Goal: Task Accomplishment & Management: Use online tool/utility

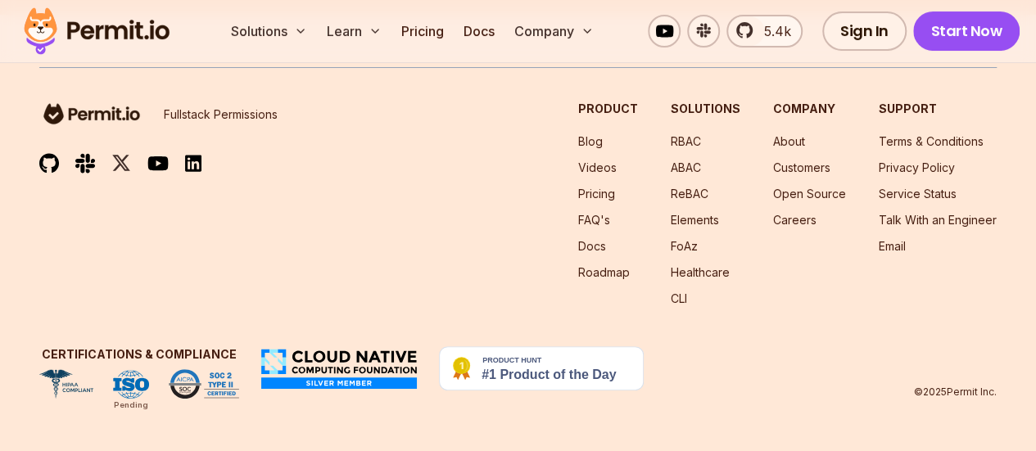
scroll to position [13367, 0]
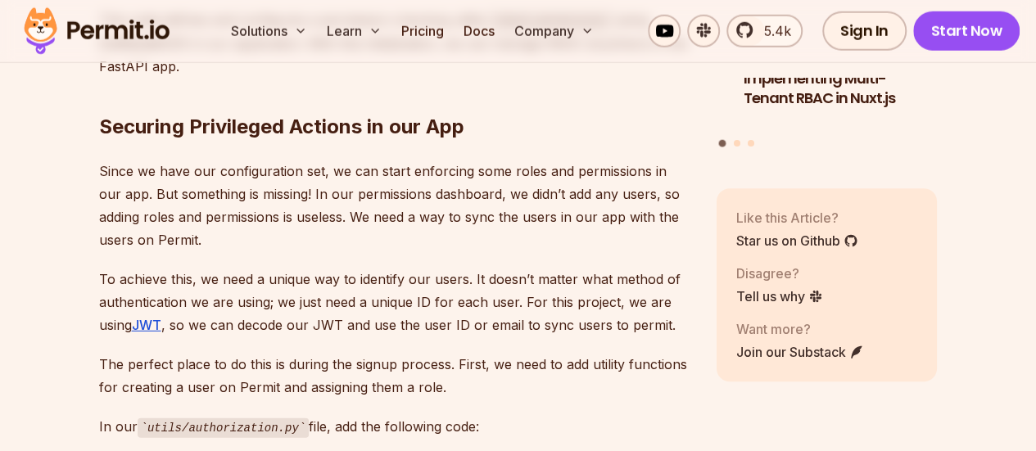
click at [111, 24] on img at bounding box center [96, 31] width 161 height 56
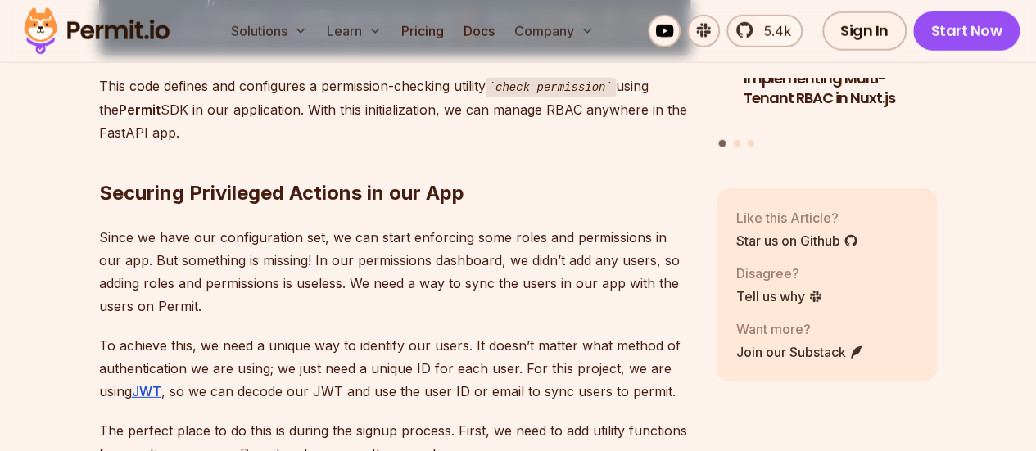
scroll to position [8410, 0]
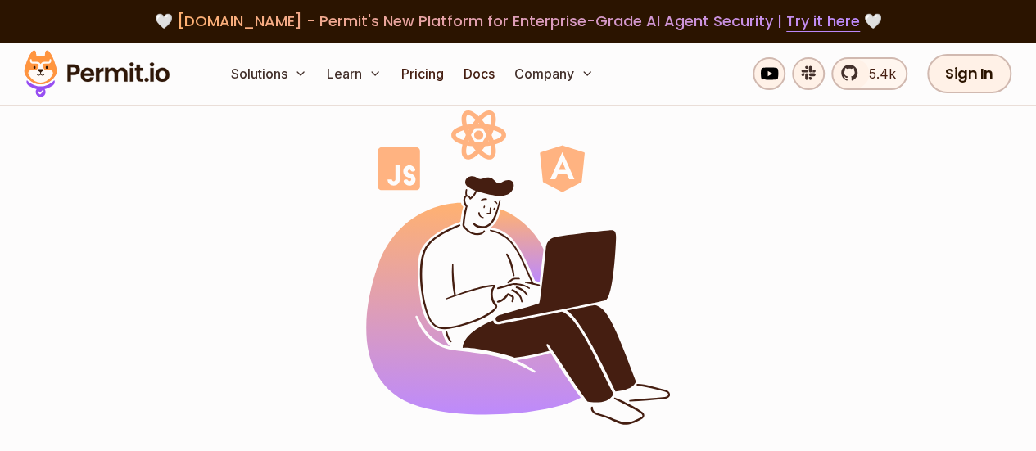
click at [111, 24] on div "🤍 agent.security - Permit's New Platform for Enterprise-Grade AI Agent Security…" at bounding box center [518, 21] width 958 height 23
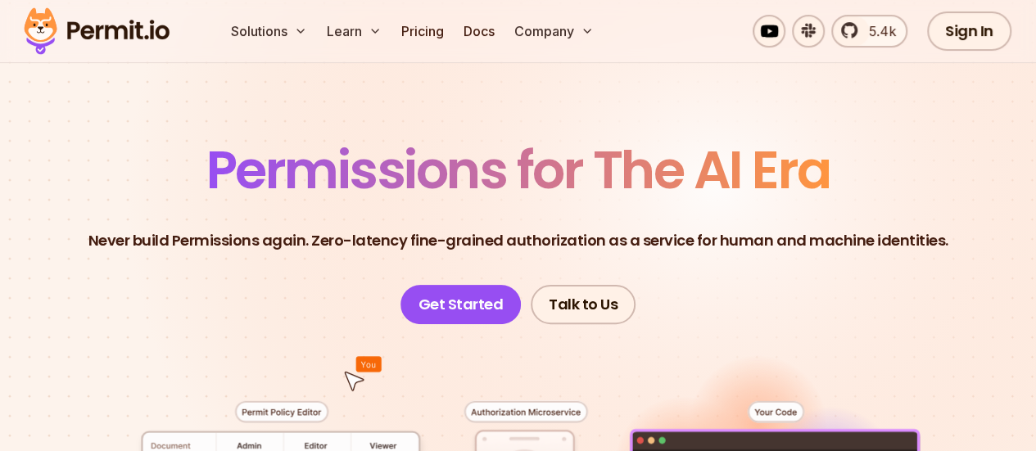
scroll to position [68, 0]
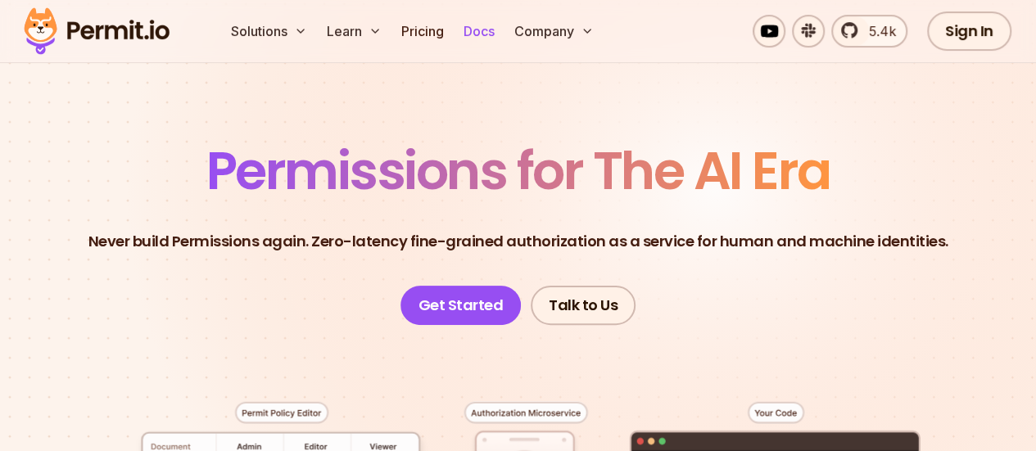
drag, startPoint x: 357, startPoint y: 24, endPoint x: 493, endPoint y: 20, distance: 136.0
click at [493, 20] on ul "Solutions Learn Pricing Docs Company" at bounding box center [412, 31] width 376 height 33
click at [493, 20] on link "Docs" at bounding box center [479, 31] width 44 height 33
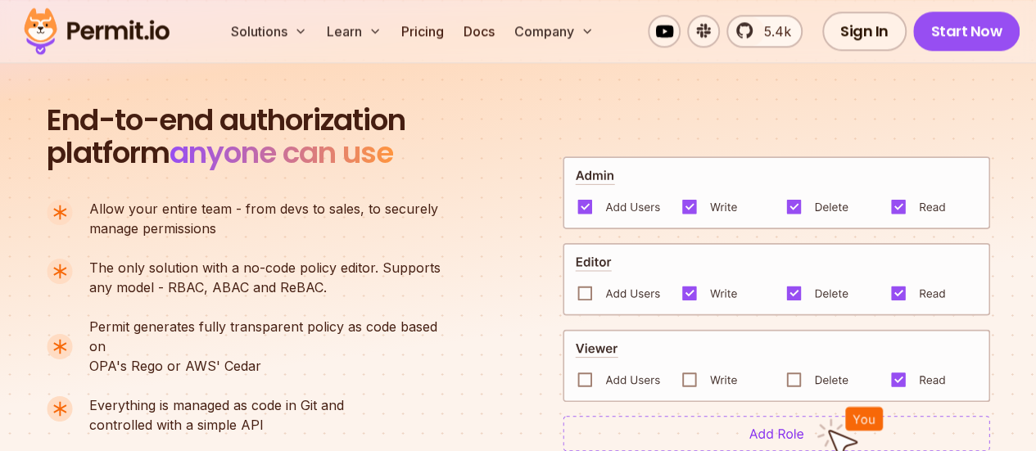
scroll to position [1095, 0]
click at [474, 29] on link "Docs" at bounding box center [479, 31] width 44 height 33
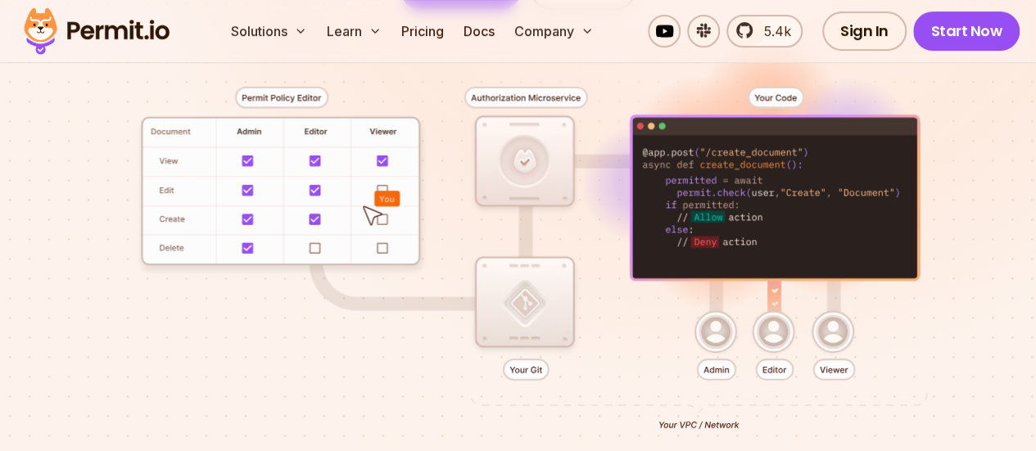
scroll to position [384, 0]
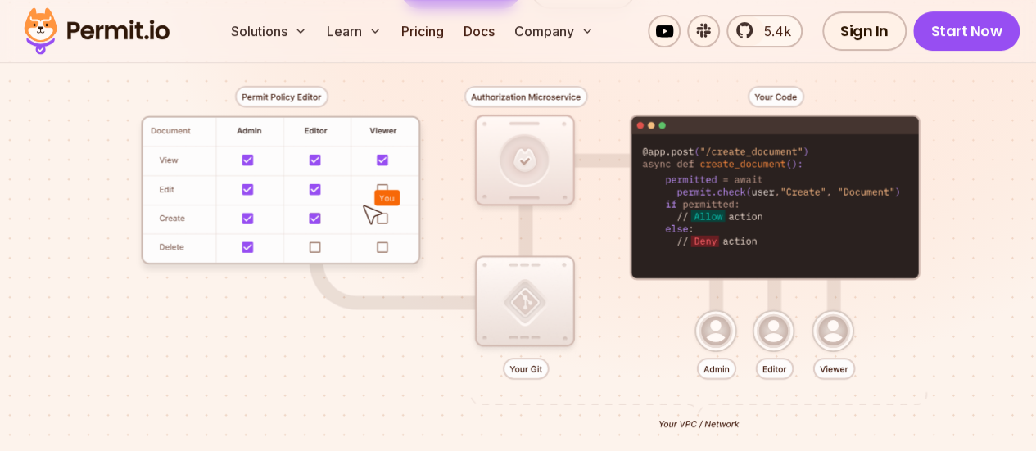
click at [347, 229] on div at bounding box center [518, 259] width 958 height 501
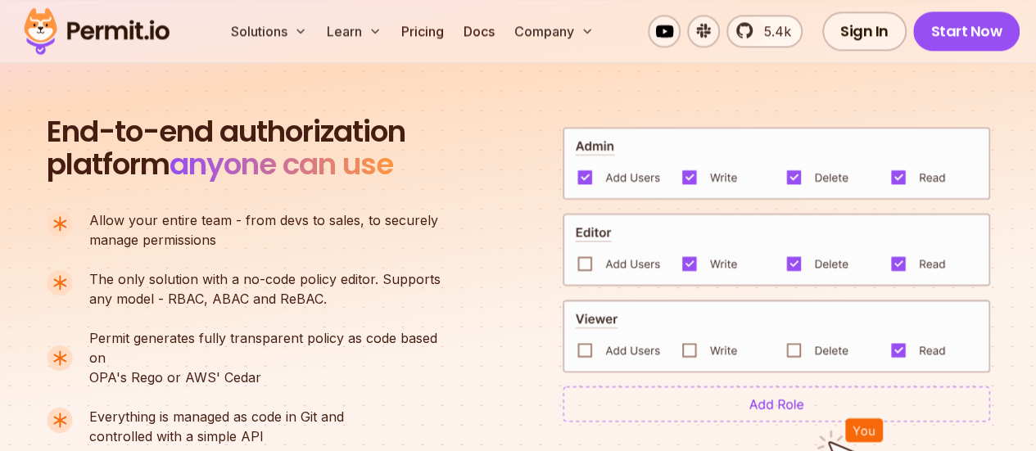
scroll to position [1090, 0]
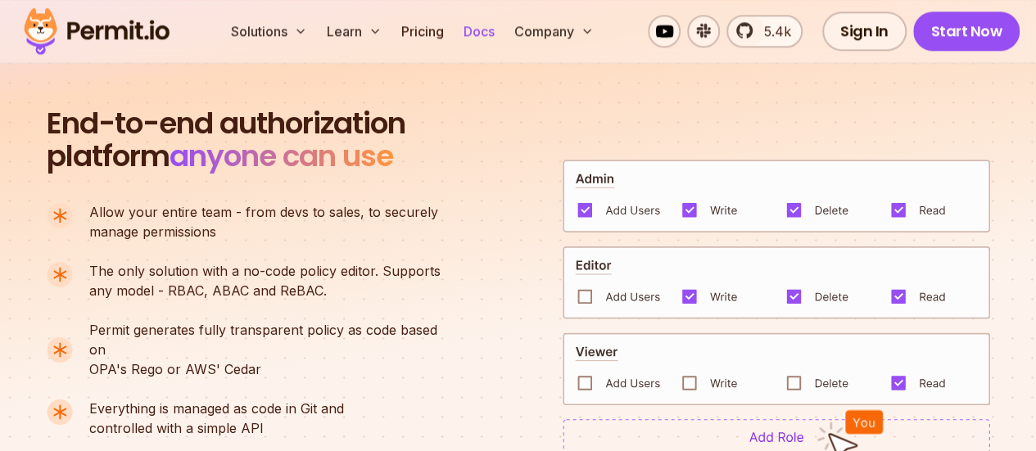
click at [476, 36] on link "Docs" at bounding box center [479, 31] width 44 height 33
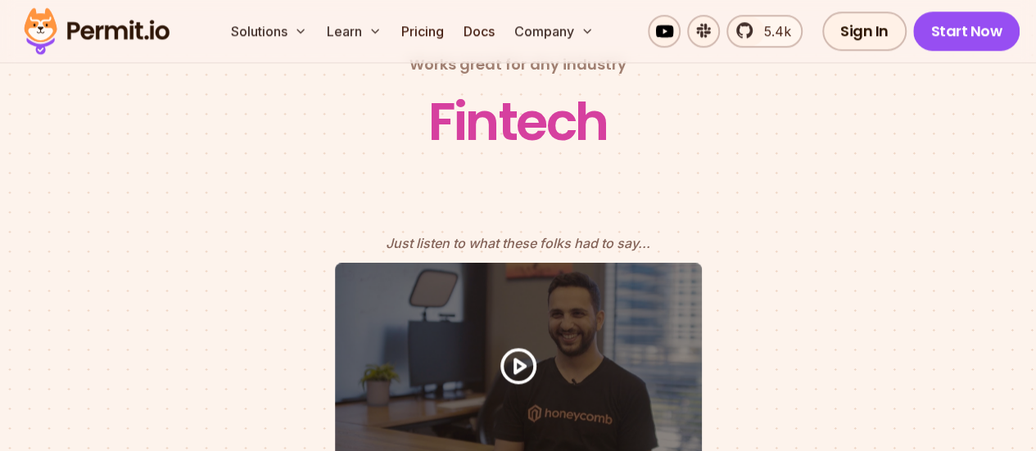
scroll to position [7141, 0]
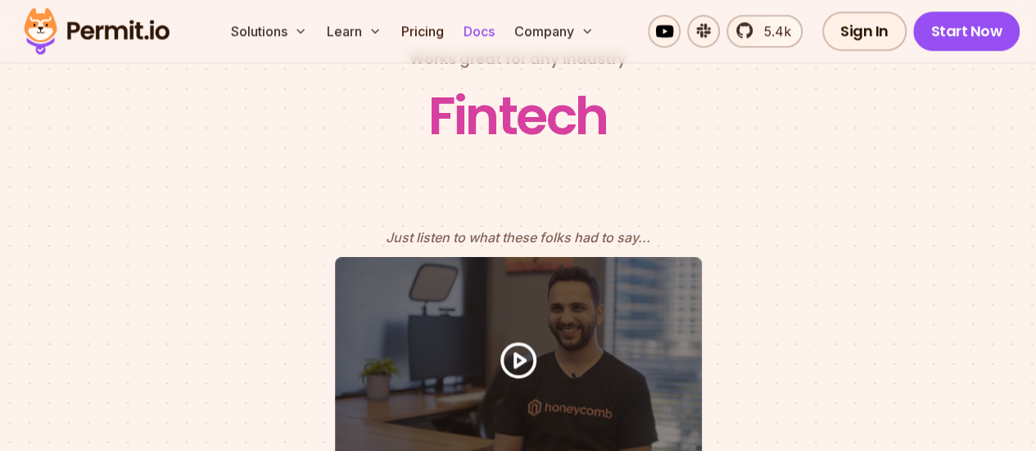
click at [483, 41] on link "Docs" at bounding box center [479, 31] width 44 height 33
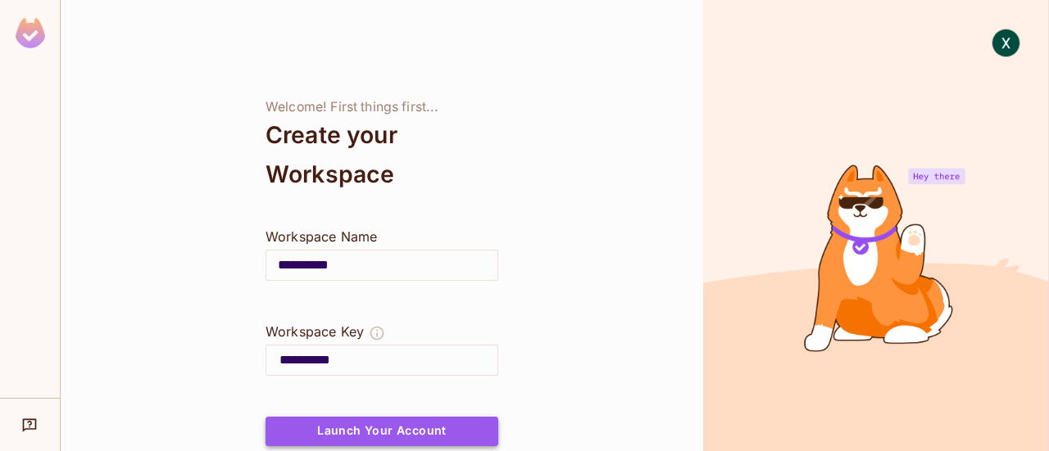
click at [394, 433] on button "Launch Your Account" at bounding box center [381, 431] width 233 height 29
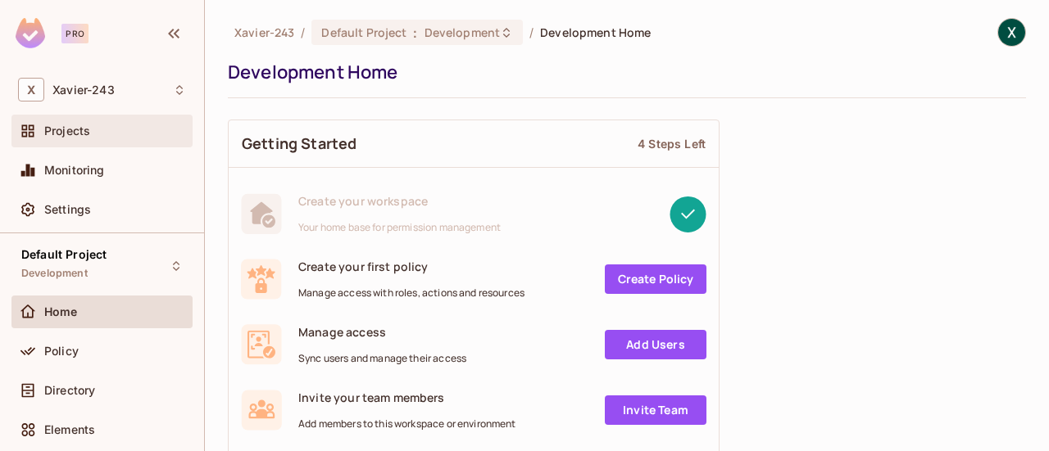
click at [127, 130] on div "Projects" at bounding box center [115, 131] width 142 height 13
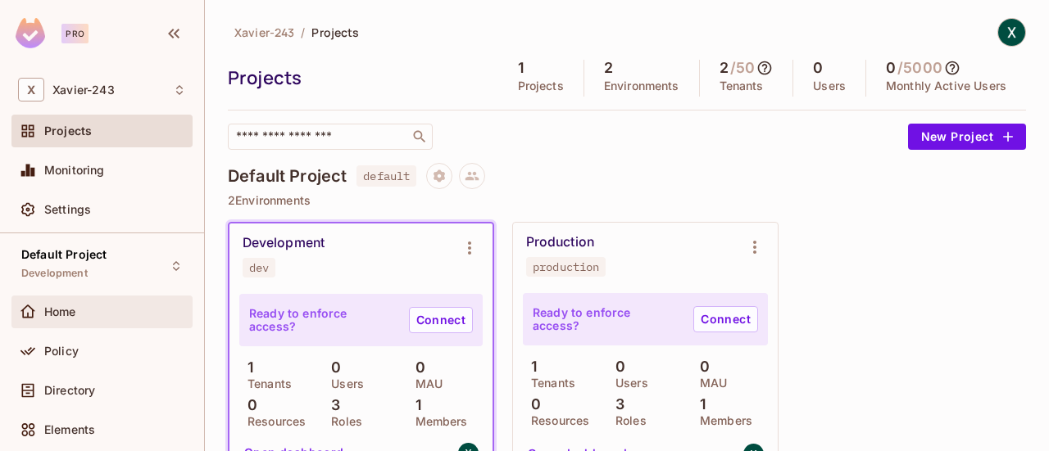
click at [57, 322] on div "Home" at bounding box center [101, 312] width 181 height 33
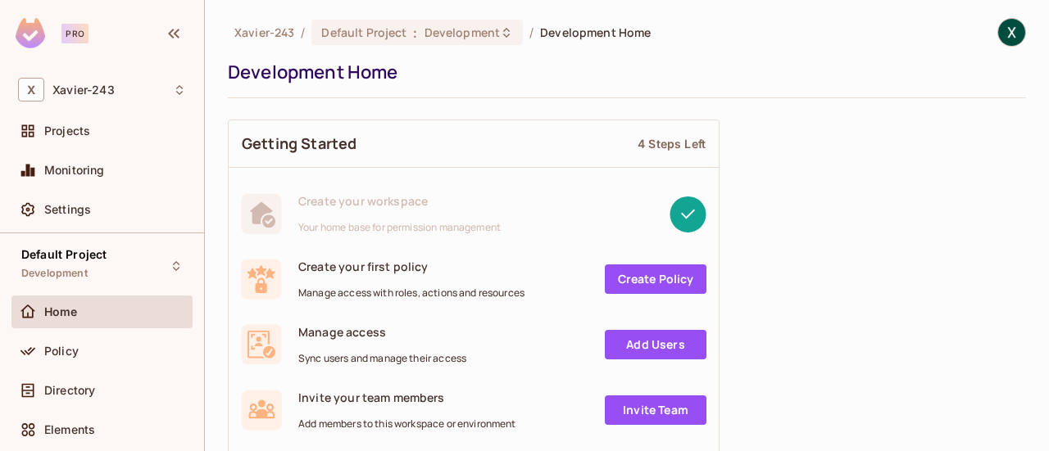
scroll to position [80, 0]
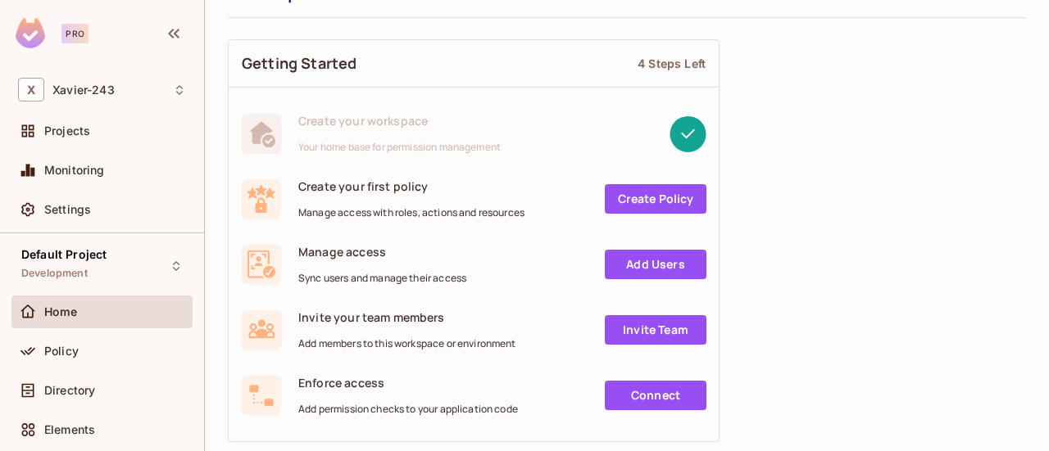
click at [685, 274] on link "Add Users" at bounding box center [656, 264] width 102 height 29
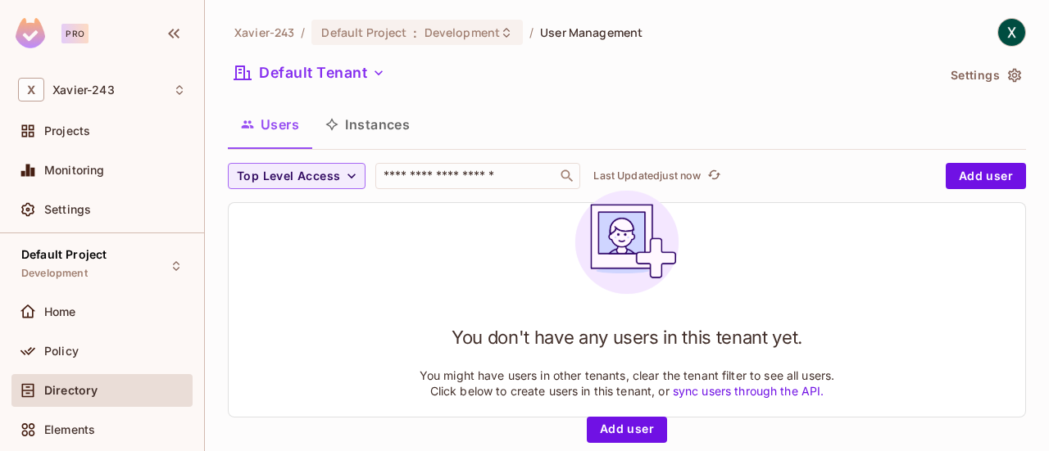
scroll to position [2, 0]
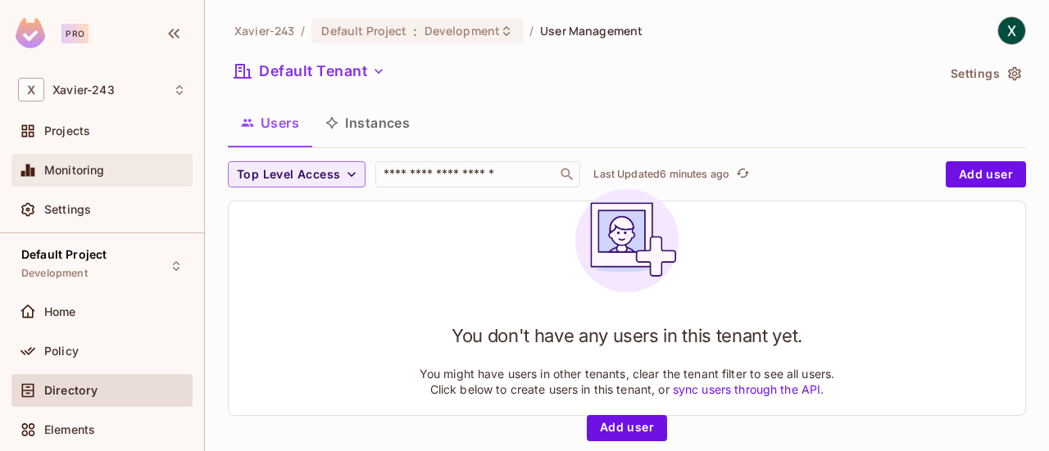
click at [144, 175] on div "Monitoring" at bounding box center [115, 170] width 142 height 13
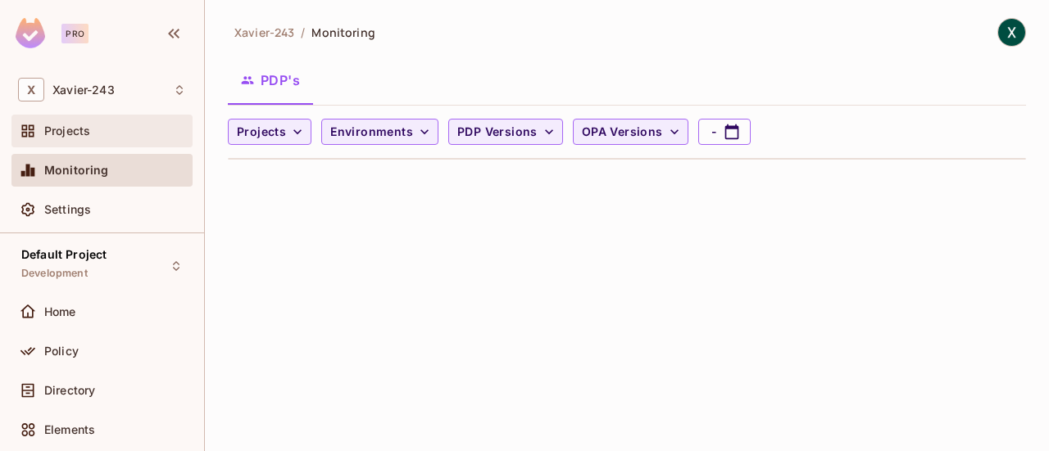
click at [124, 133] on div "Projects" at bounding box center [115, 131] width 142 height 13
